Goal: Information Seeking & Learning: Stay updated

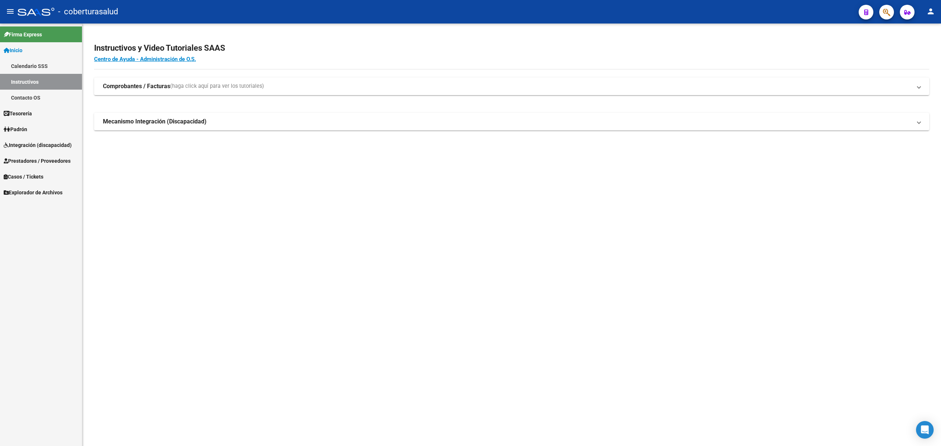
click at [38, 145] on span "Integración (discapacidad)" at bounding box center [38, 145] width 68 height 8
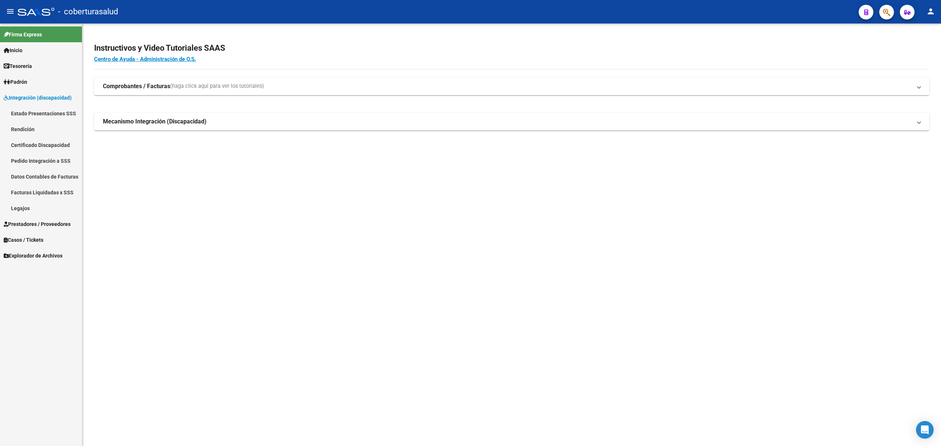
click at [43, 146] on link "Certificado Discapacidad" at bounding box center [41, 145] width 82 height 16
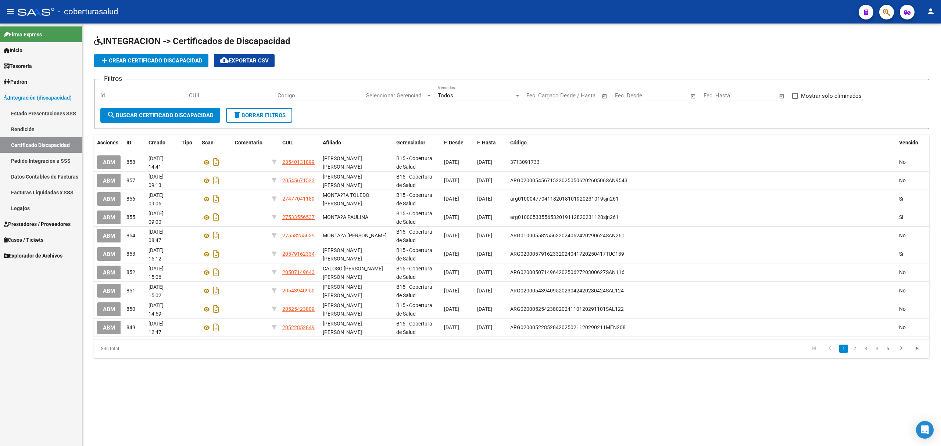
click at [22, 222] on span "Prestadores / Proveedores" at bounding box center [37, 224] width 67 height 8
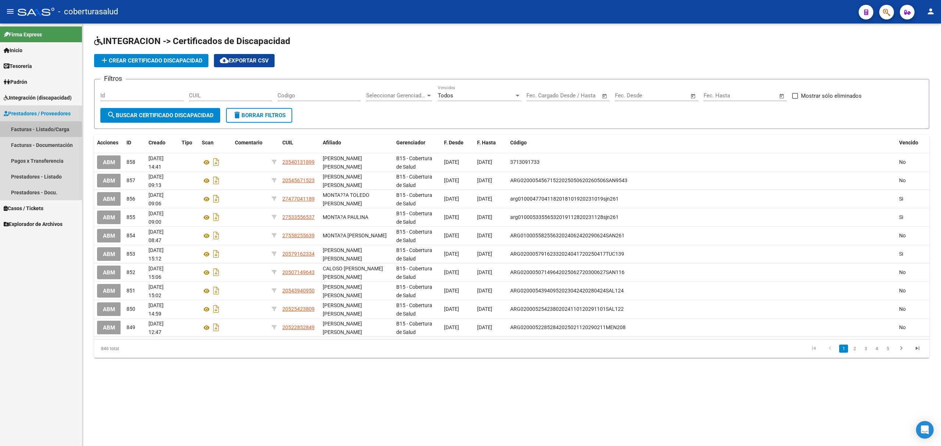
click at [30, 129] on link "Facturas - Listado/Carga" at bounding box center [41, 129] width 82 height 16
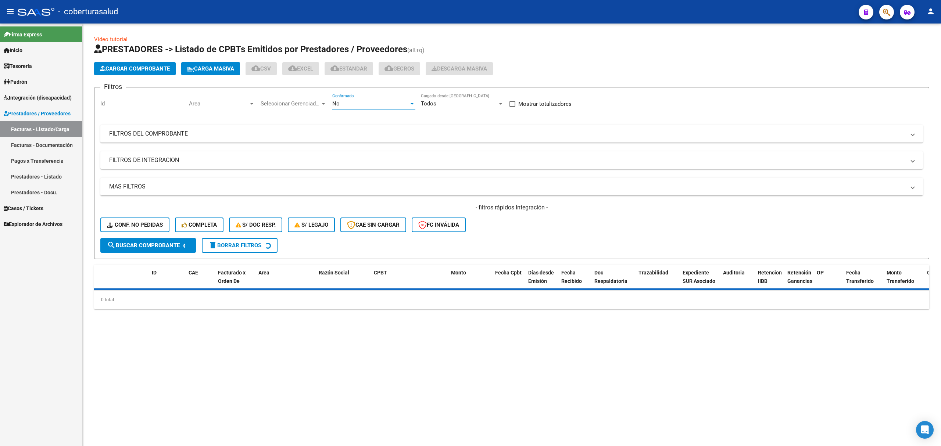
click at [408, 104] on div "No" at bounding box center [370, 103] width 76 height 7
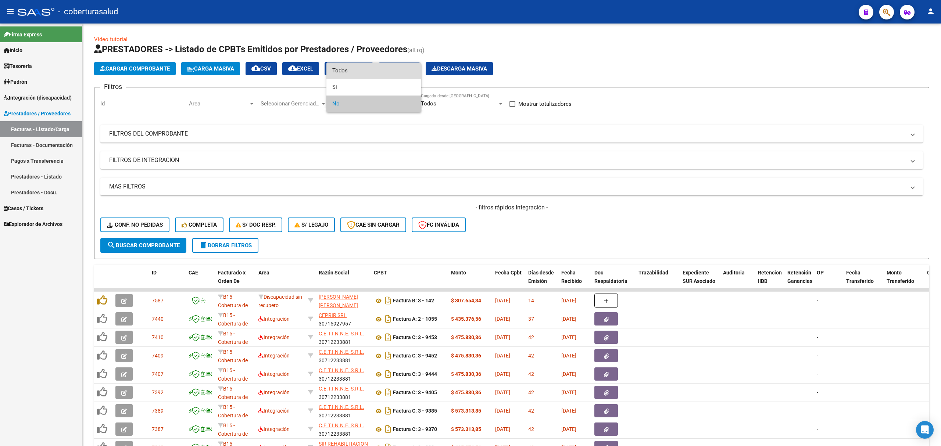
click at [348, 71] on span "Todos" at bounding box center [373, 70] width 83 height 17
click at [354, 142] on mat-expansion-panel-header "FILTROS DEL COMPROBANTE" at bounding box center [511, 134] width 823 height 18
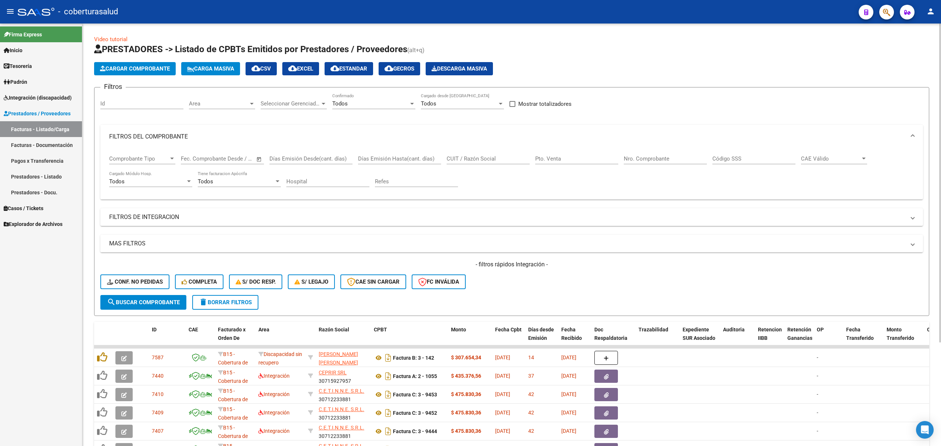
click at [373, 135] on mat-panel-title "FILTROS DEL COMPROBANTE" at bounding box center [507, 137] width 796 height 8
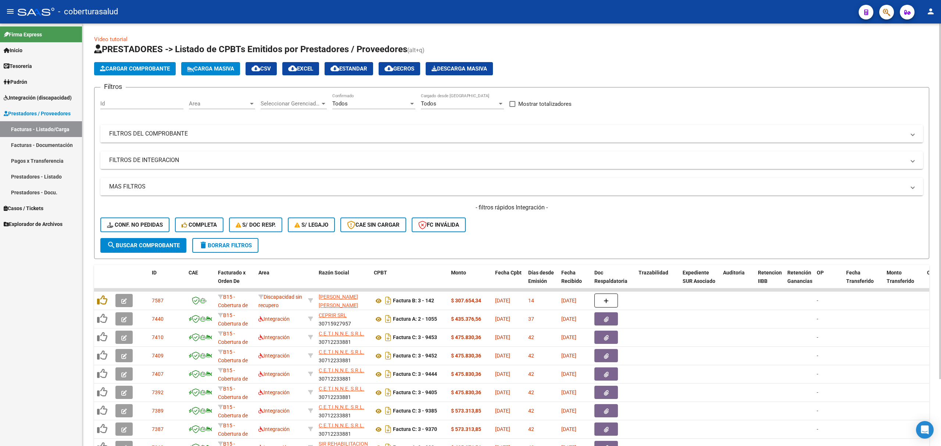
click at [428, 136] on mat-panel-title "FILTROS DEL COMPROBANTE" at bounding box center [507, 134] width 796 height 8
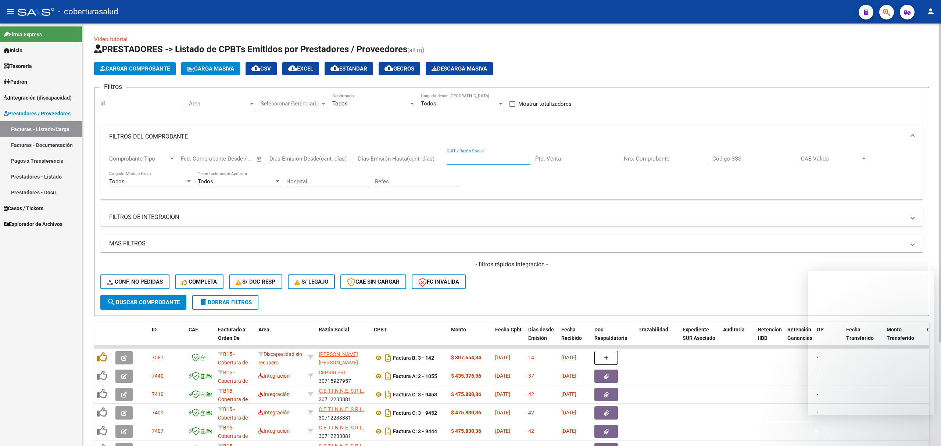
click at [491, 161] on input "CUIT / Razón Social" at bounding box center [488, 158] width 83 height 7
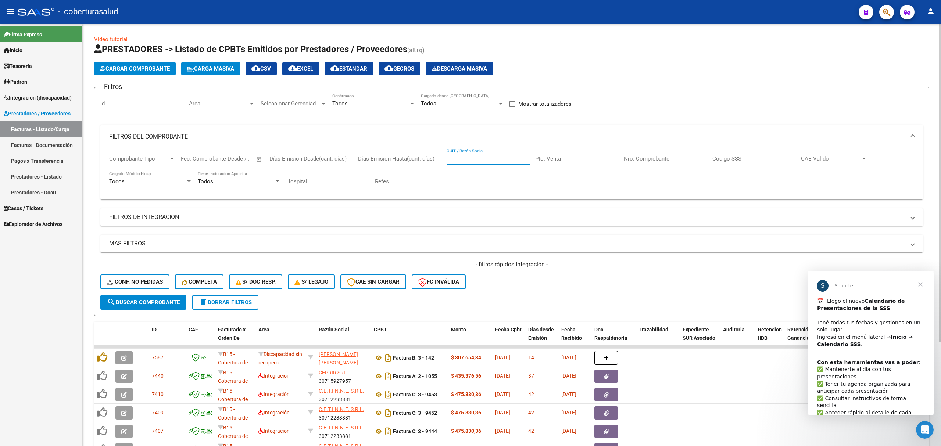
paste input "27279820059"
type input "27279820059"
click at [162, 300] on span "search Buscar Comprobante" at bounding box center [143, 302] width 73 height 7
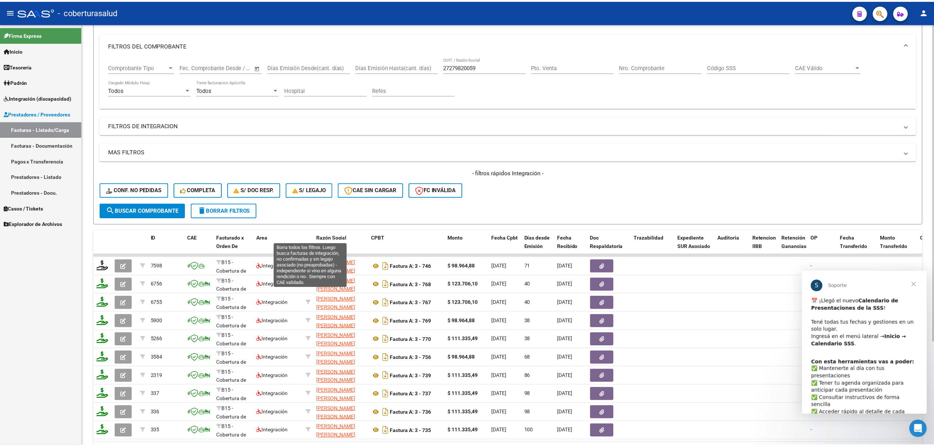
scroll to position [98, 0]
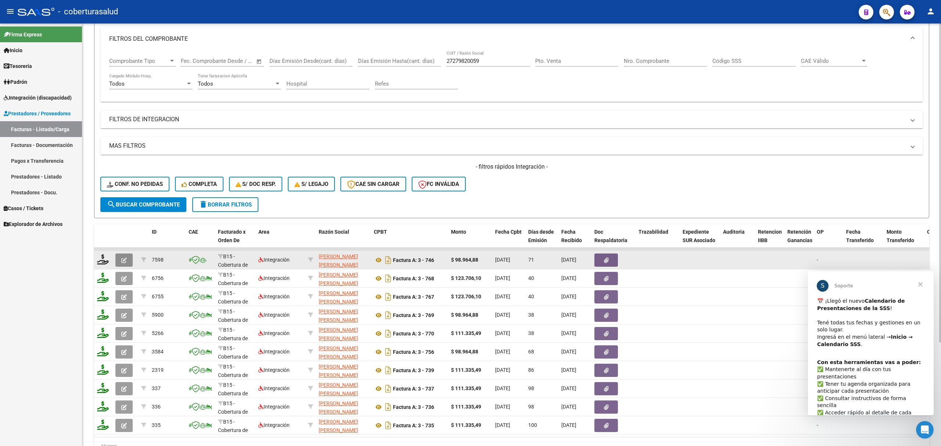
click at [120, 258] on button "button" at bounding box center [123, 260] width 17 height 13
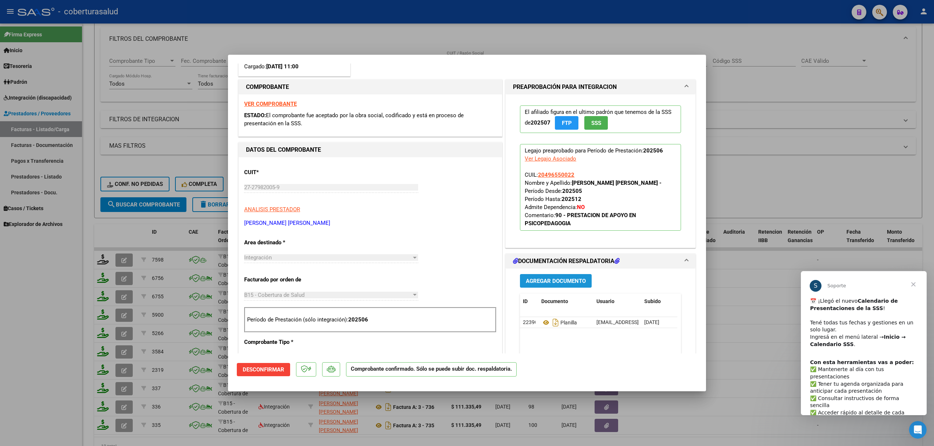
click at [537, 281] on span "Agregar Documento" at bounding box center [556, 281] width 60 height 7
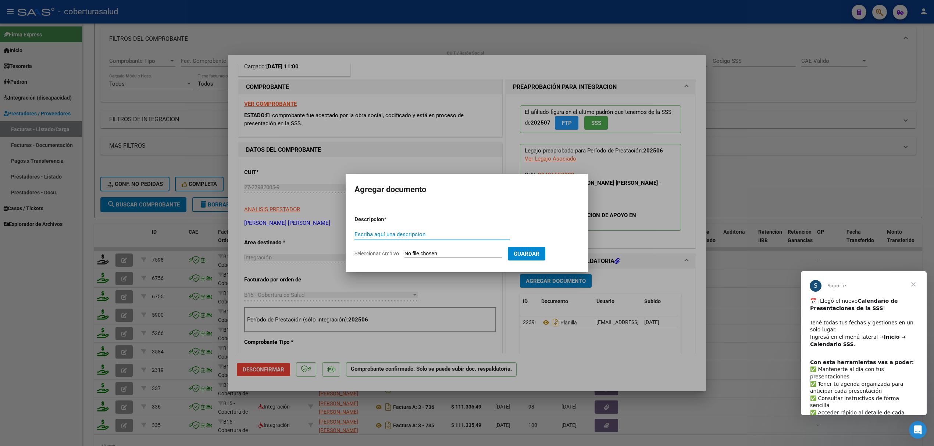
type input "N"
type input "INFORME"
click at [447, 251] on input "Seleccionar Archivo" at bounding box center [452, 254] width 97 height 7
type input "C:\fakepath\informe semestral 2025 [PERSON_NAME]- [PERSON_NAME].pdf"
click at [568, 253] on span "Guardar" at bounding box center [565, 254] width 26 height 7
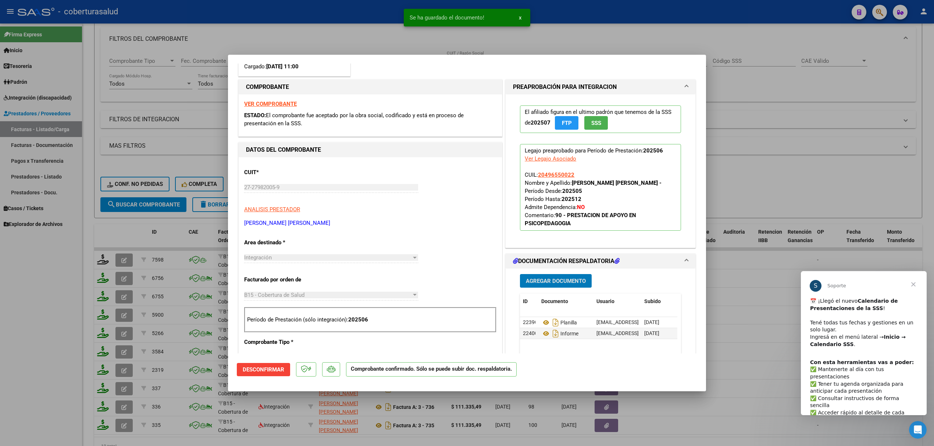
click at [182, 234] on div at bounding box center [467, 223] width 934 height 446
type input "$ 0,00"
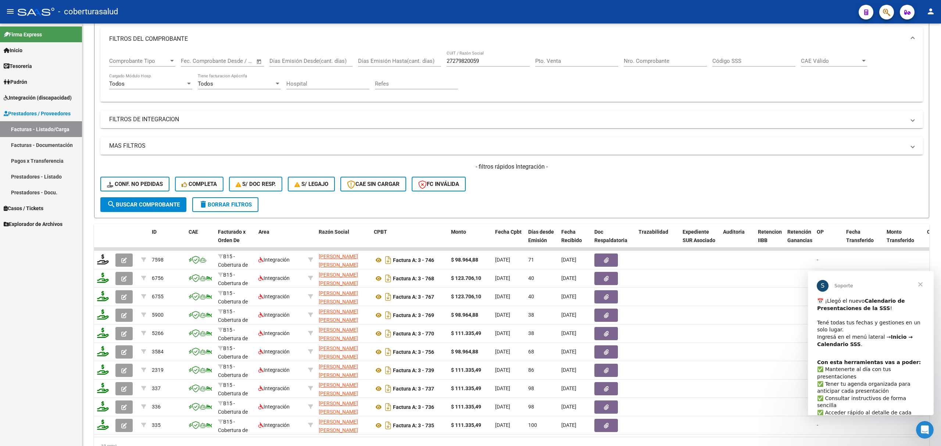
click at [27, 99] on span "Integración (discapacidad)" at bounding box center [38, 98] width 68 height 8
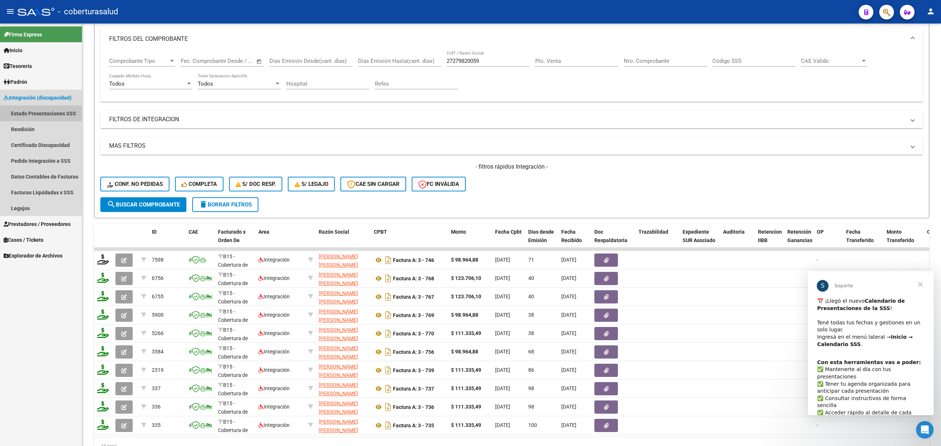
click at [44, 112] on link "Estado Presentaciones SSS" at bounding box center [41, 113] width 82 height 16
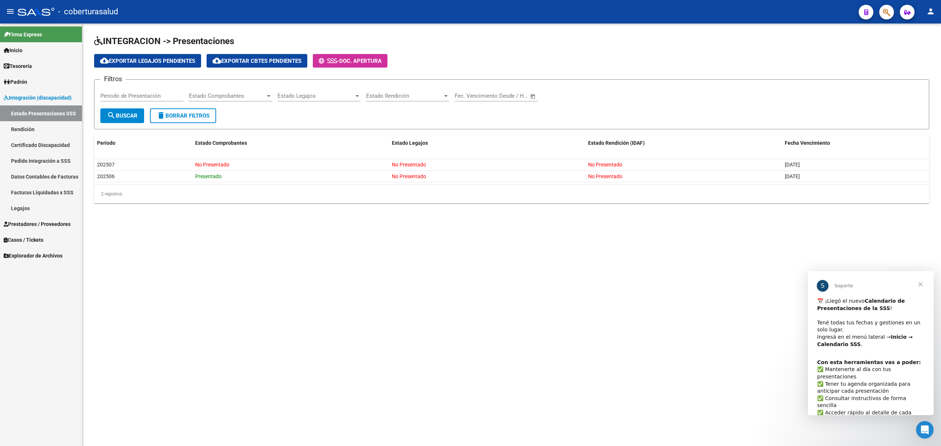
click at [58, 142] on link "Certificado Discapacidad" at bounding box center [41, 145] width 82 height 16
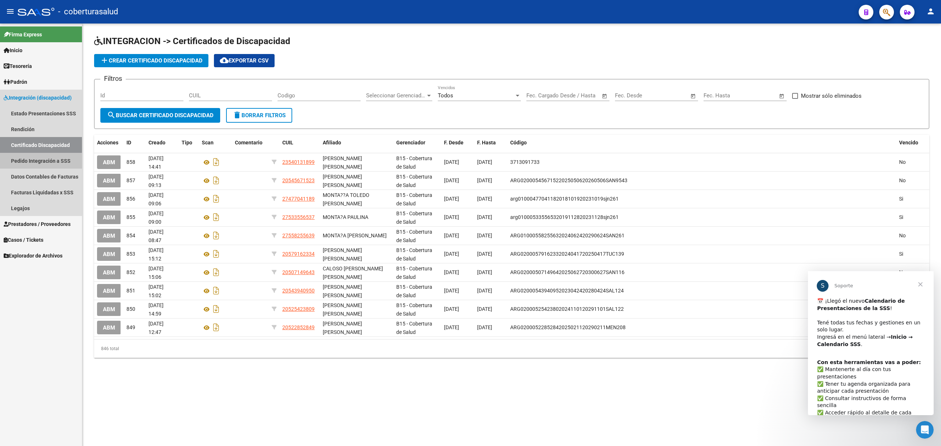
click at [40, 156] on link "Pedido Integración a SSS" at bounding box center [41, 161] width 82 height 16
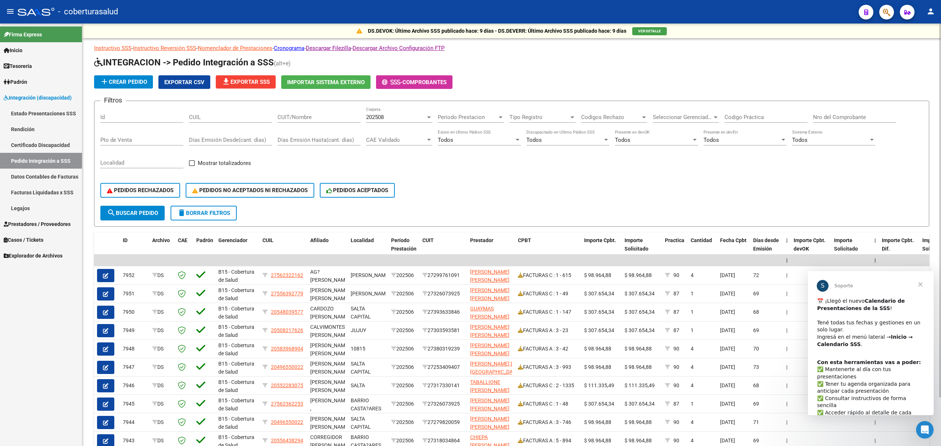
click at [313, 118] on input "CUIT/Nombre" at bounding box center [319, 117] width 83 height 7
paste input "27279820059"
type input "27279820059"
click at [129, 210] on span "search Buscar Pedido" at bounding box center [132, 213] width 51 height 7
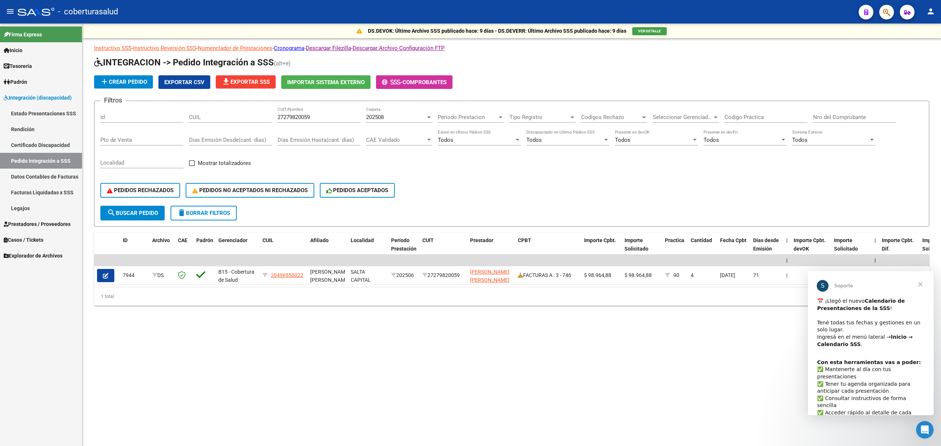
click at [31, 146] on link "Certificado Discapacidad" at bounding box center [41, 145] width 82 height 16
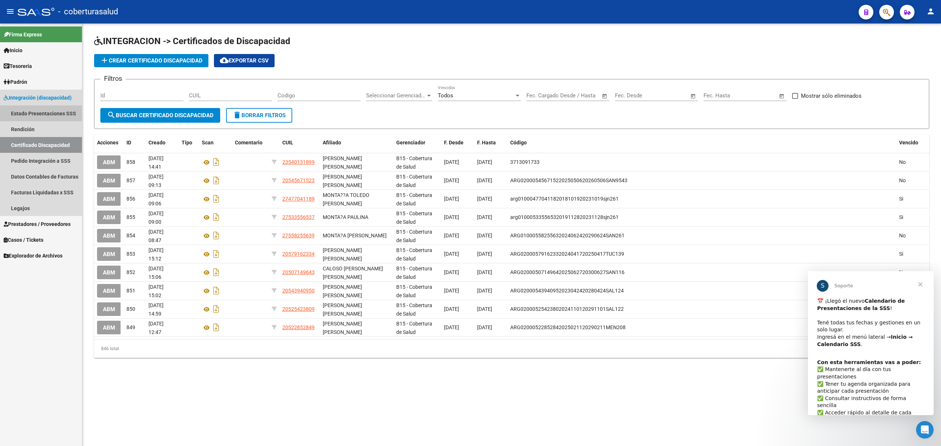
click at [36, 113] on link "Estado Presentaciones SSS" at bounding box center [41, 113] width 82 height 16
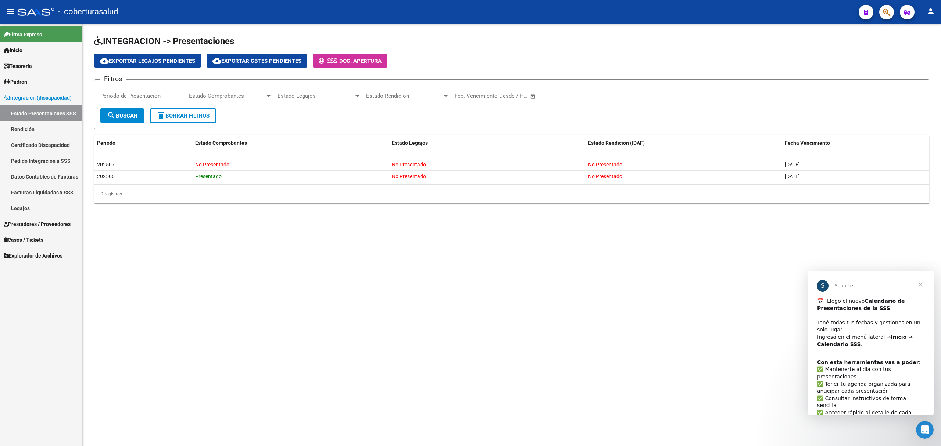
click at [33, 51] on link "Inicio" at bounding box center [41, 50] width 82 height 16
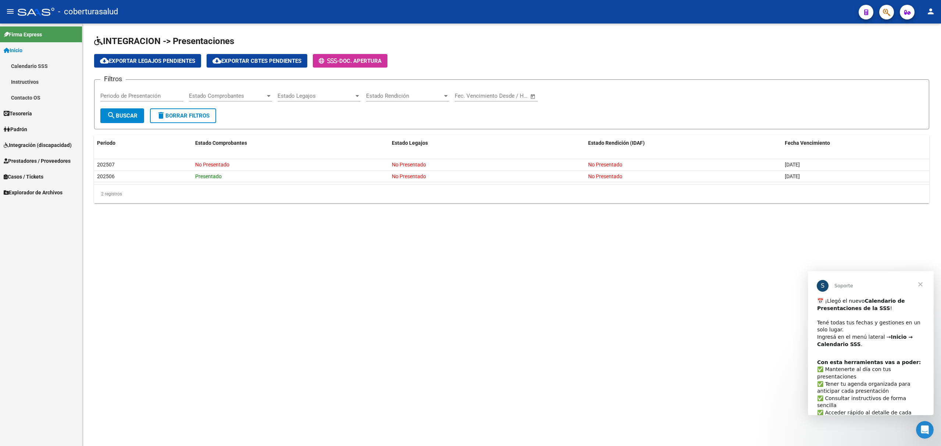
click at [32, 65] on link "Calendario SSS" at bounding box center [41, 66] width 82 height 16
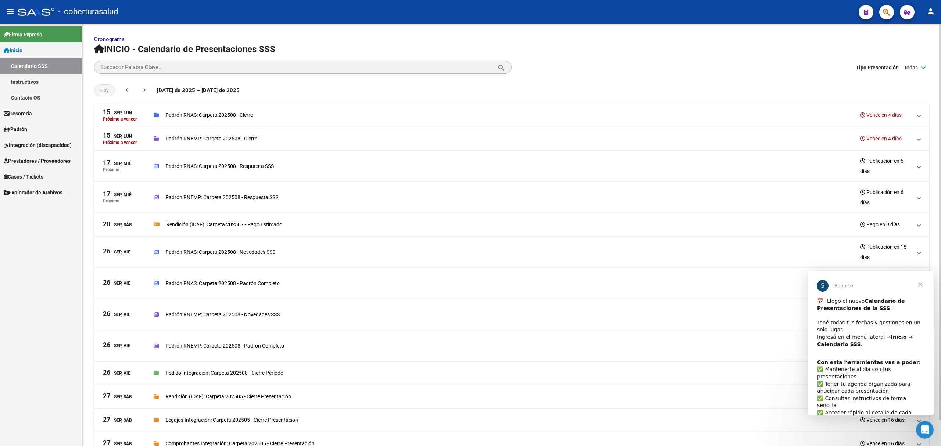
click at [293, 197] on div "[PERSON_NAME] RNEMP: Carpeta 202508 - Respuesta SSS Publicación en 6 [PERSON_NA…" at bounding box center [533, 197] width 758 height 21
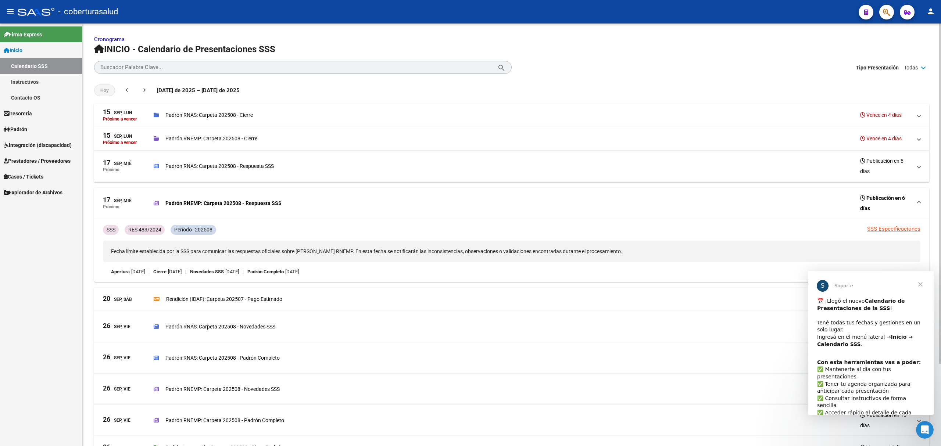
click at [293, 174] on div "[PERSON_NAME] RNAS: Carpeta 202508 - Respuesta SSS Publicación en 6 [PERSON_NAM…" at bounding box center [533, 166] width 758 height 21
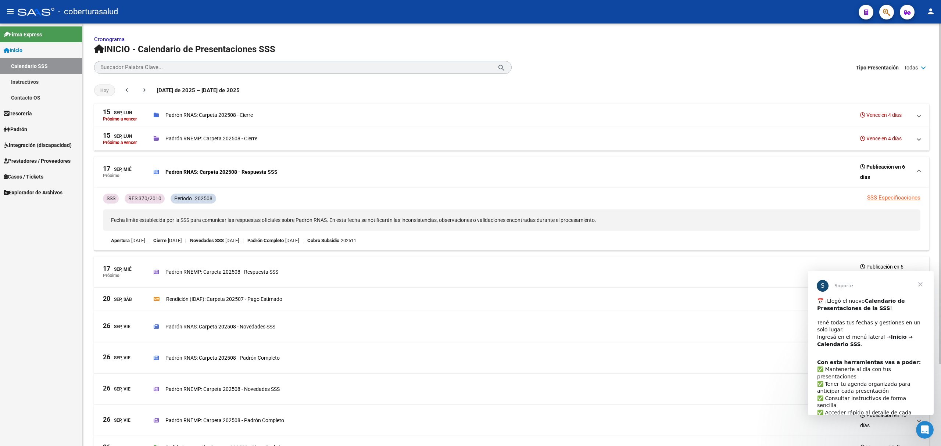
click at [286, 142] on div "Padrón RNEMP: Carpeta 202508 - Cierre Vence en 4 días" at bounding box center [533, 138] width 758 height 10
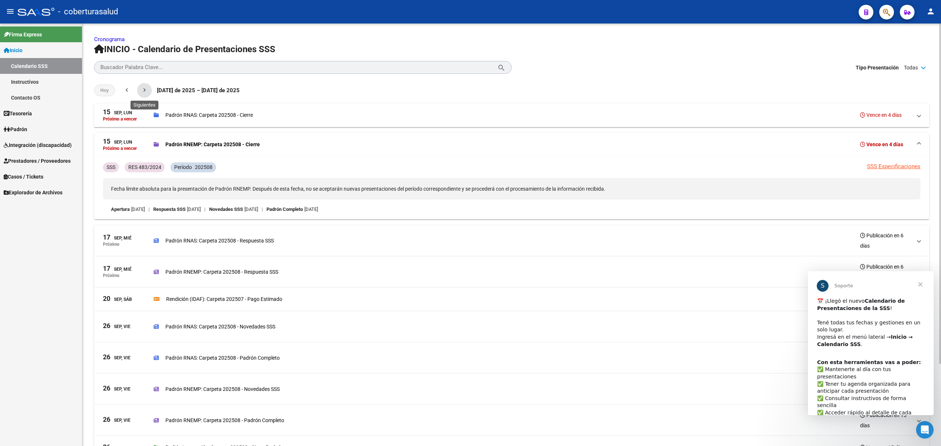
click at [150, 91] on button "chevron_right" at bounding box center [144, 90] width 15 height 15
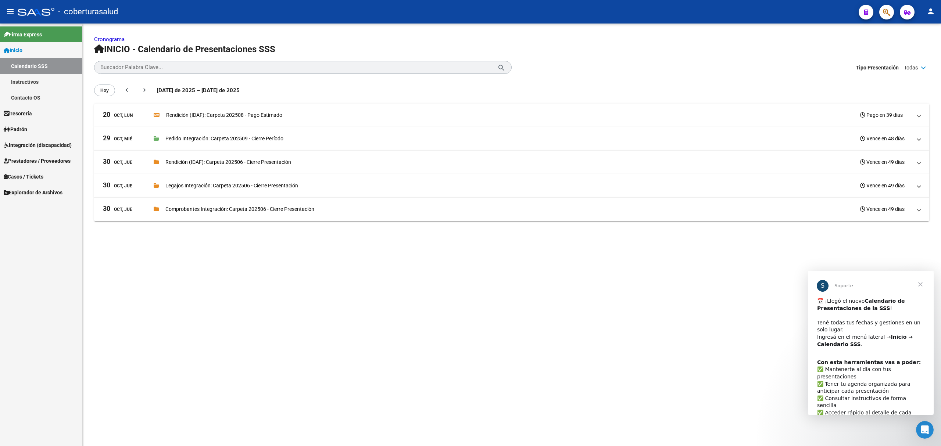
click at [272, 144] on mat-expansion-panel-header "[DATE], Mié Pedido Integración: Carpeta 202509 - Cierre Período Vence en 48 [PE…" at bounding box center [511, 139] width 835 height 24
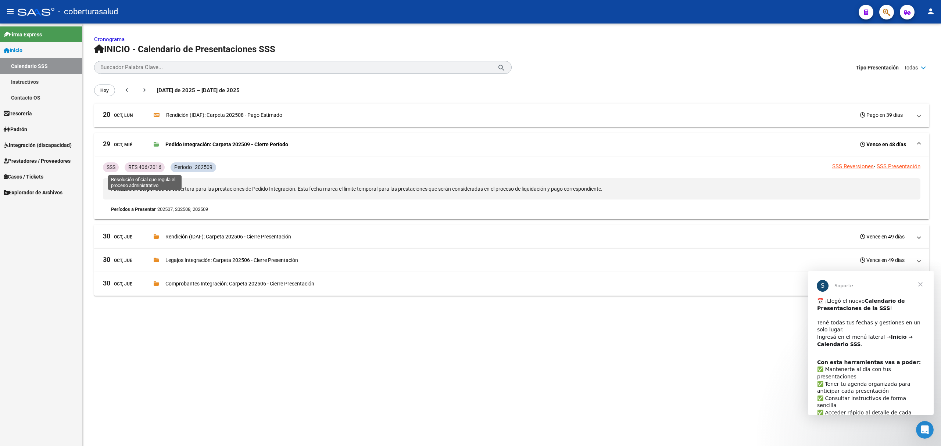
drag, startPoint x: 131, startPoint y: 168, endPoint x: 159, endPoint y: 169, distance: 27.6
click at [159, 169] on p "RES 406/2016" at bounding box center [144, 167] width 33 height 8
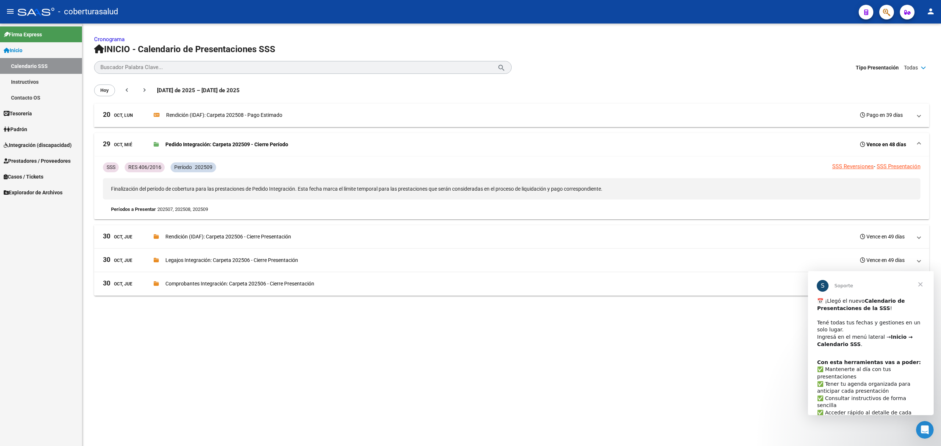
click at [159, 169] on p "RES 406/2016" at bounding box center [144, 167] width 33 height 8
